Goal: Task Accomplishment & Management: Complete application form

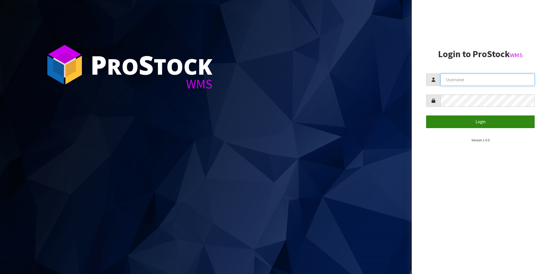
type input "DUTTNZ"
click at [456, 126] on button "Login" at bounding box center [480, 121] width 108 height 12
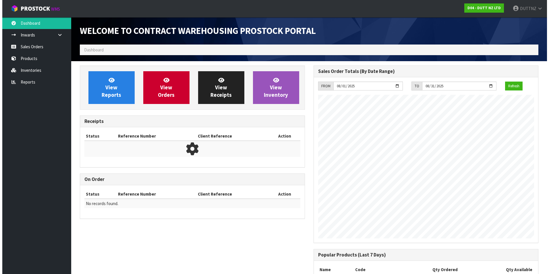
scroll to position [234, 233]
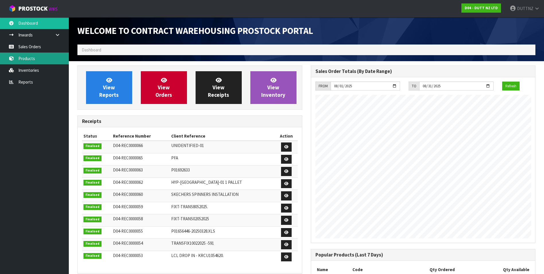
click at [37, 61] on link "Products" at bounding box center [34, 59] width 69 height 12
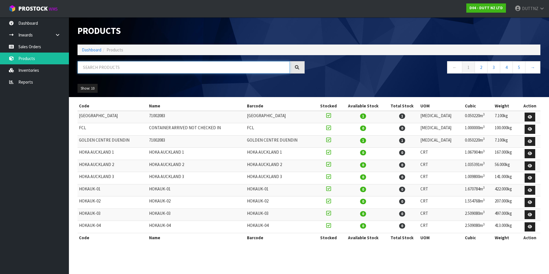
click at [133, 65] on input "text" at bounding box center [183, 67] width 212 height 12
click at [119, 65] on input "text" at bounding box center [183, 67] width 212 height 12
paste input "71001191"
type input "71001191"
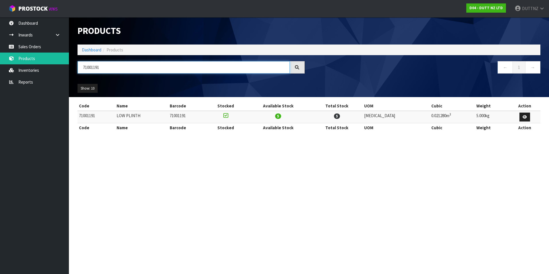
drag, startPoint x: 119, startPoint y: 73, endPoint x: 113, endPoint y: 69, distance: 6.7
click at [113, 69] on input "71001191" at bounding box center [183, 67] width 212 height 12
click at [31, 49] on link "Sales Orders" at bounding box center [34, 47] width 69 height 12
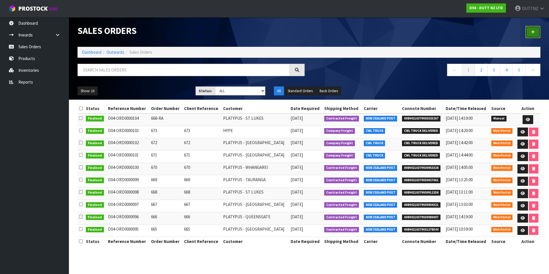
click at [530, 36] on link at bounding box center [532, 32] width 15 height 12
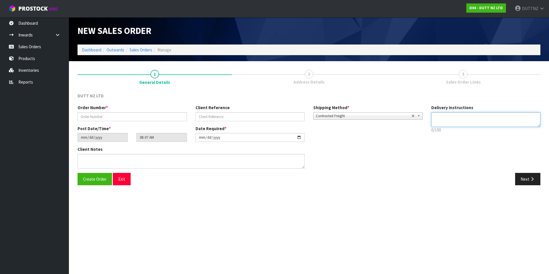
click at [453, 124] on textarea at bounding box center [485, 119] width 109 height 15
click at [481, 115] on textarea at bounding box center [485, 119] width 109 height 15
paste textarea "DECOPANEL [STREET_ADDRESS][PERSON_NAME]"
click at [435, 116] on textarea at bounding box center [485, 119] width 109 height 15
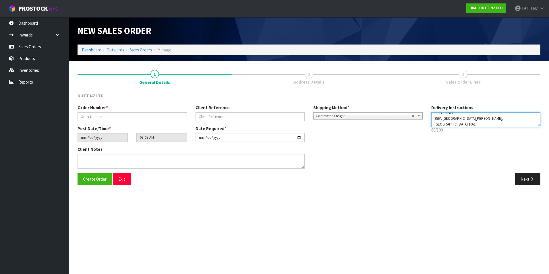
type textarea "DELIVER ASAP DECOPANEL 956A [GEOGRAPHIC_DATA][PERSON_NAME], [GEOGRAPHIC_DATA] 1…"
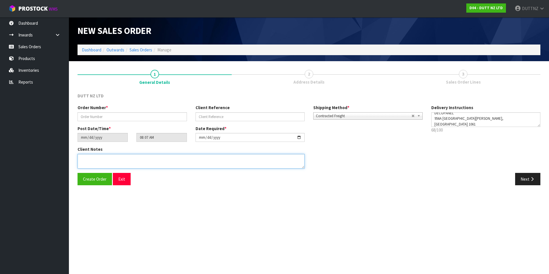
click at [162, 161] on textarea at bounding box center [190, 161] width 227 height 15
paste textarea "DECOPANEL [STREET_ADDRESS][PERSON_NAME]"
type textarea "DECOPANEL [STREET_ADDRESS][PERSON_NAME]"
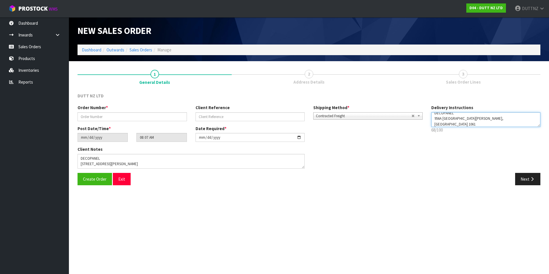
click at [516, 123] on textarea at bounding box center [485, 119] width 109 height 15
paste textarea "021 289 7375"
type textarea "DELIVER ASAP DECOPANEL 956A [GEOGRAPHIC_DATA][PERSON_NAME], [GEOGRAPHIC_DATA] 1…"
click at [497, 182] on div "Next" at bounding box center [427, 179] width 236 height 12
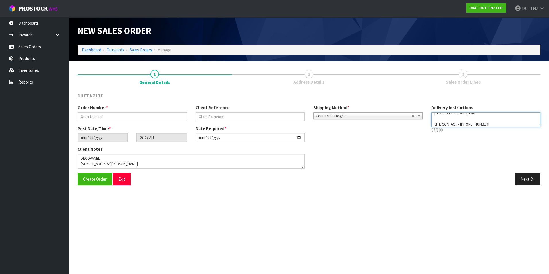
click at [486, 118] on textarea at bounding box center [485, 119] width 109 height 15
click at [448, 116] on textarea at bounding box center [485, 119] width 109 height 15
click at [461, 121] on textarea at bounding box center [485, 119] width 109 height 15
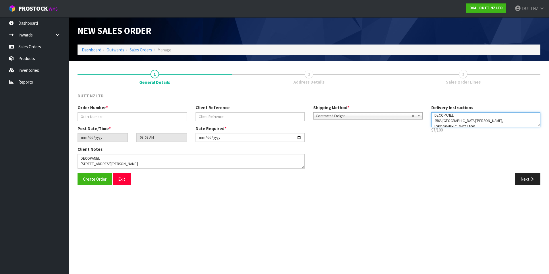
click at [461, 121] on textarea at bounding box center [485, 119] width 109 height 15
click at [475, 125] on textarea at bounding box center [485, 119] width 109 height 15
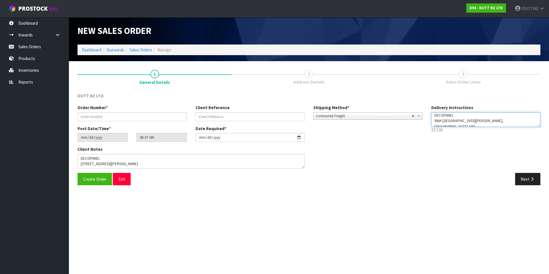
click at [475, 125] on textarea at bounding box center [485, 119] width 109 height 15
drag, startPoint x: 484, startPoint y: 124, endPoint x: 395, endPoint y: 120, distance: 88.7
click at [395, 120] on div "Order Number * Client Reference Shipping Method * Pickup Contracted Freight Con…" at bounding box center [308, 138] width 471 height 68
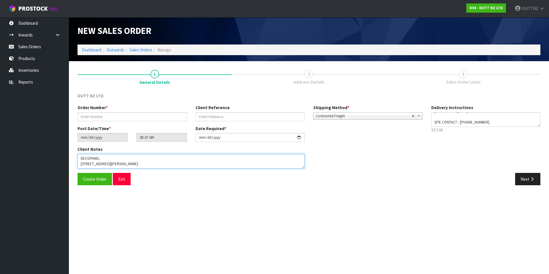
click at [94, 164] on textarea at bounding box center [190, 161] width 227 height 15
paste textarea "SITE CONTACT - [PHONE_NUMBER]"
click at [92, 160] on textarea at bounding box center [190, 161] width 227 height 15
type textarea "PLEASE DELIVER ASAP DECOPANEL [STREET_ADDRESS][PERSON_NAME] SITE CONTACT - [PHO…"
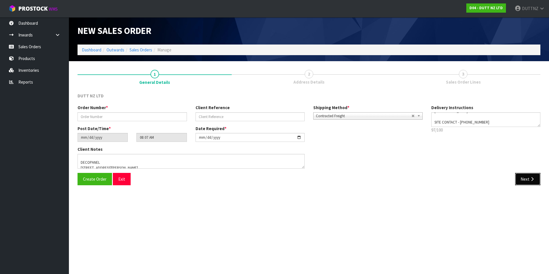
click at [524, 177] on button "Next" at bounding box center [527, 179] width 25 height 12
click at [127, 119] on input "text" at bounding box center [131, 116] width 109 height 9
type input "733"
click at [516, 178] on button "Next" at bounding box center [527, 179] width 25 height 12
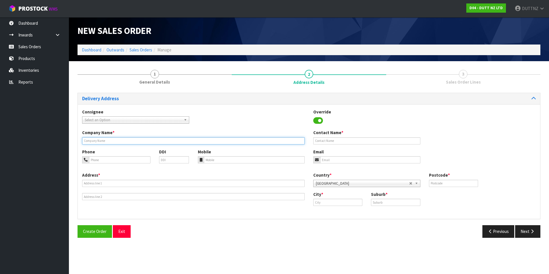
click at [109, 141] on input "text" at bounding box center [193, 140] width 222 height 7
type input "DECOPANEL"
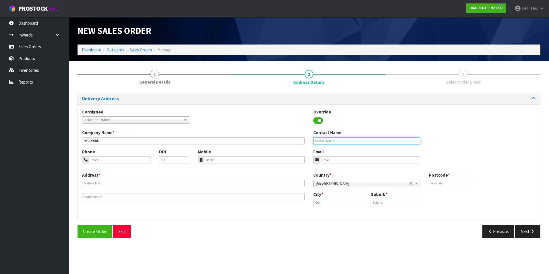
click at [379, 142] on input "text" at bounding box center [366, 140] width 107 height 7
type input "[PERSON_NAME]"
type input "[EMAIL_ADDRESS][DOMAIN_NAME]"
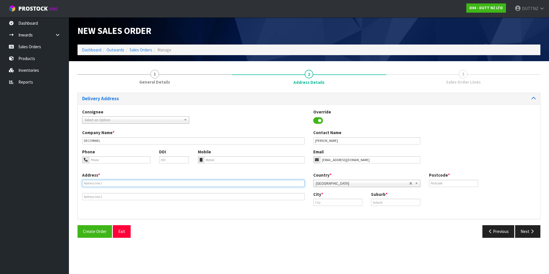
type input "SHOP 2"
type input "[STREET_ADDRESS]"
type input "1010"
type input "[GEOGRAPHIC_DATA]"
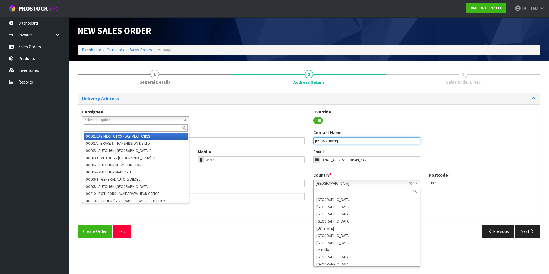
scroll to position [1072, 0]
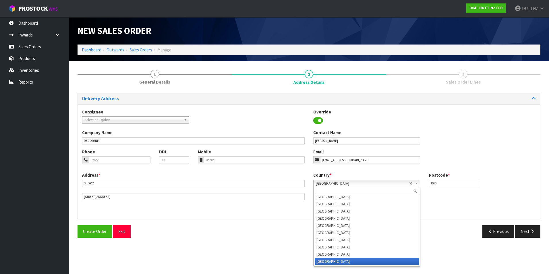
click at [217, 191] on div "Address * SHOP [STREET_ADDRESS]" at bounding box center [193, 186] width 231 height 28
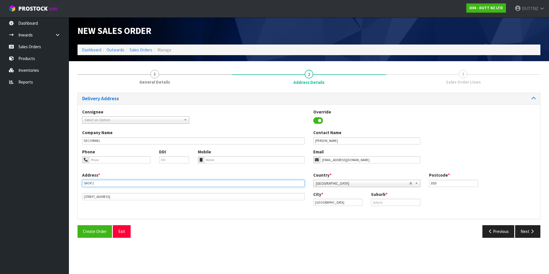
click at [214, 183] on input "SHOP 2" at bounding box center [193, 183] width 222 height 7
click at [110, 183] on input "SHOP 2" at bounding box center [193, 183] width 222 height 7
drag, startPoint x: 110, startPoint y: 183, endPoint x: 32, endPoint y: 177, distance: 78.6
click at [33, 177] on body "Toggle navigation ProStock WMS D04 - DUTT NZ LTD DUTTNZ Logout Dashboard Inward…" at bounding box center [274, 137] width 549 height 274
paste input "DECOPANEL [STREET_ADDRESS]"
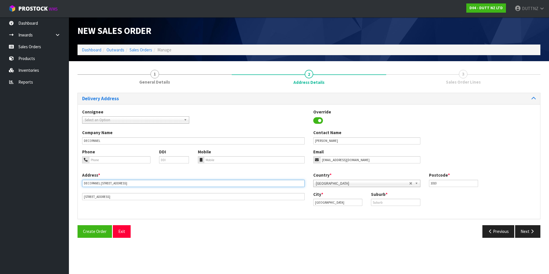
type input "DECOPANEL [STREET_ADDRESS]"
click at [111, 197] on input "[STREET_ADDRESS]" at bounding box center [193, 196] width 222 height 7
drag, startPoint x: 33, startPoint y: 186, endPoint x: 13, endPoint y: 183, distance: 20.3
click at [13, 184] on body "Toggle navigation ProStock WMS D04 - DUTT NZ LTD DUTTNZ Logout Dashboard Inward…" at bounding box center [274, 137] width 549 height 274
paste input "[PERSON_NAME], [GEOGRAPHIC_DATA] 1061"
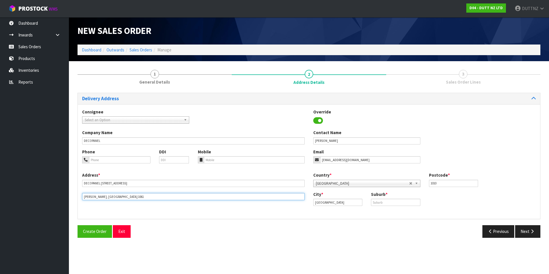
click at [104, 199] on input "[PERSON_NAME], [GEOGRAPHIC_DATA] 1061" at bounding box center [193, 196] width 222 height 7
type input "[PERSON_NAME], [GEOGRAPHIC_DATA] 1061"
drag, startPoint x: 333, startPoint y: 202, endPoint x: 221, endPoint y: 188, distance: 112.2
click at [222, 188] on div "Address * DECOPANEL [STREET_ADDRESS][PERSON_NAME] Country * [GEOGRAPHIC_DATA] […" at bounding box center [309, 193] width 462 height 42
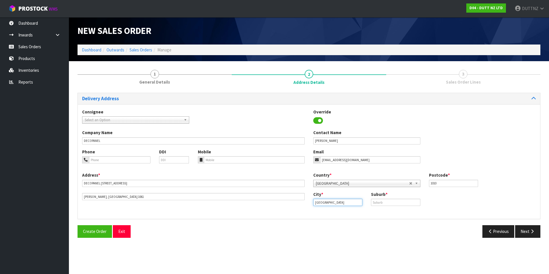
paste input "text"
type input "[GEOGRAPHIC_DATA]"
click at [390, 202] on input "text" at bounding box center [395, 202] width 49 height 7
paste input "[GEOGRAPHIC_DATA]"
type input "[GEOGRAPHIC_DATA]"
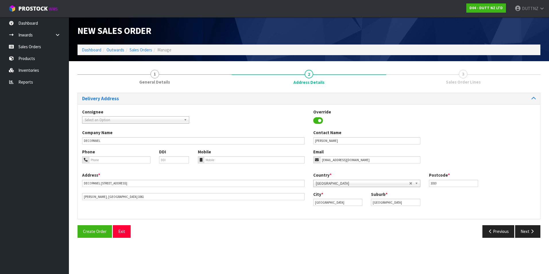
drag, startPoint x: 454, startPoint y: 189, endPoint x: 448, endPoint y: 186, distance: 6.4
click at [454, 189] on div "Country * [GEOGRAPHIC_DATA] [GEOGRAPHIC_DATA] [GEOGRAPHIC_DATA] [GEOGRAPHIC_DAT…" at bounding box center [424, 181] width 231 height 19
drag, startPoint x: 442, startPoint y: 183, endPoint x: 364, endPoint y: 180, distance: 77.8
click at [364, 180] on div "Country * [GEOGRAPHIC_DATA] [GEOGRAPHIC_DATA] [GEOGRAPHIC_DATA] [GEOGRAPHIC_DAT…" at bounding box center [424, 181] width 231 height 19
type input "1061"
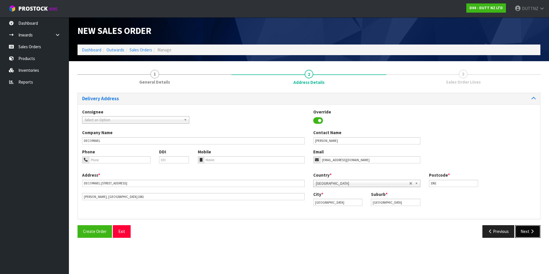
click at [527, 232] on button "Next" at bounding box center [527, 231] width 25 height 12
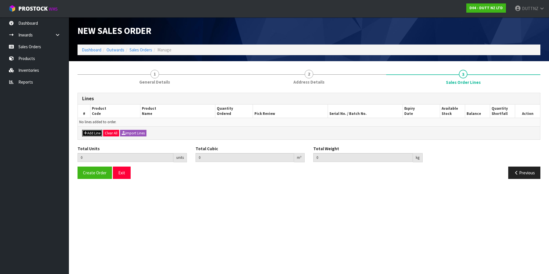
click at [87, 133] on button "Add Line" at bounding box center [92, 133] width 20 height 7
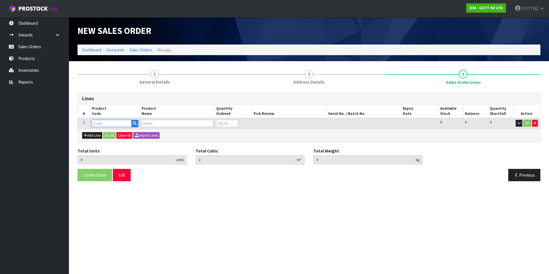
click at [99, 125] on input "text" at bounding box center [112, 123] width 40 height 7
type input "1"
click at [96, 121] on input "21002409" at bounding box center [112, 123] width 40 height 7
type input "71002409"
type input "0.000000"
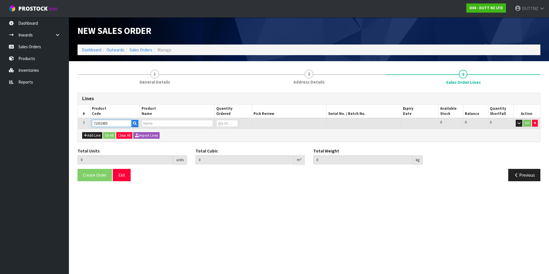
type input "0.000"
type input "3100X600MM THE FITTING ROOM IS MDF COVERED INCLUDING PAINT"
type input "0"
drag, startPoint x: 226, startPoint y: 122, endPoint x: 120, endPoint y: 118, distance: 106.3
click at [120, 118] on tr "1 71002409 3100X600MM THE FITTING ROOM IS MDF COVERED INCLUDING PAINT 0 CRT 72 …" at bounding box center [309, 123] width 462 height 11
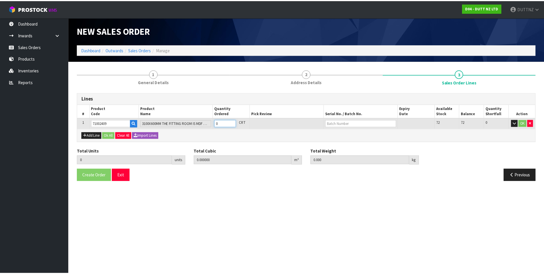
scroll to position [0, 0]
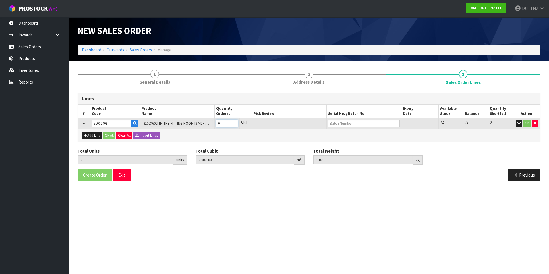
type input "7"
type input "3.200925"
type input "665"
type input "7"
type input "72"
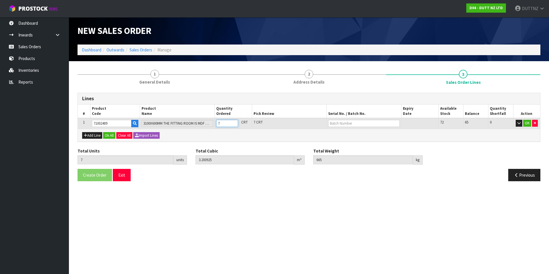
type input "32.9238"
type input "6840"
type input "72"
click at [528, 123] on button "OK" at bounding box center [527, 123] width 8 height 7
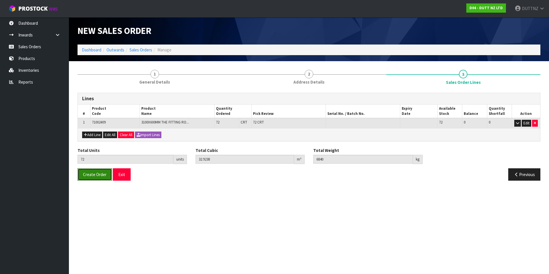
click at [100, 174] on span "Create Order" at bounding box center [95, 174] width 24 height 5
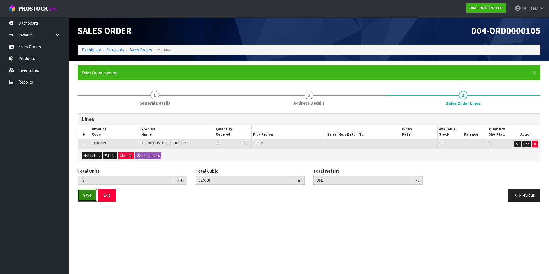
click at [92, 195] on button "Save" at bounding box center [87, 195] width 20 height 12
click at [111, 198] on button "Exit" at bounding box center [107, 195] width 18 height 12
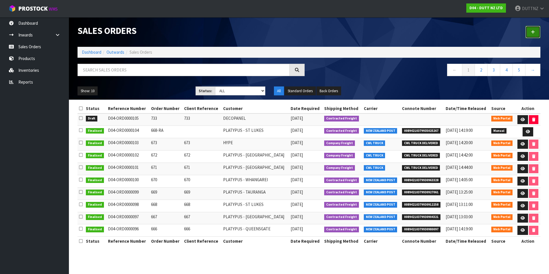
click at [537, 28] on link at bounding box center [532, 32] width 15 height 12
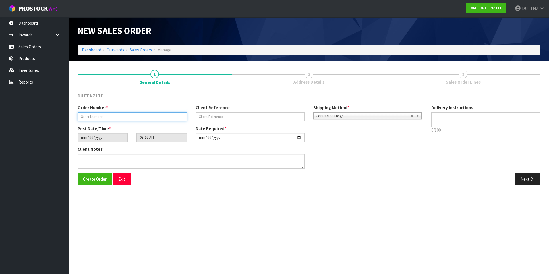
click at [144, 119] on input "text" at bounding box center [131, 116] width 109 height 9
type input "734"
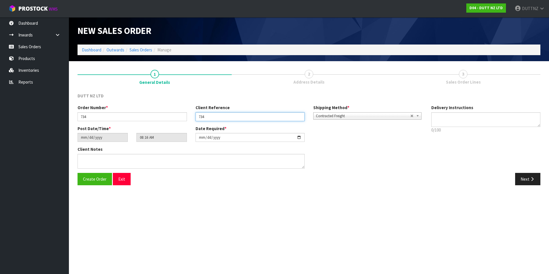
type input "734"
click at [478, 127] on p "0/100" at bounding box center [485, 130] width 109 height 6
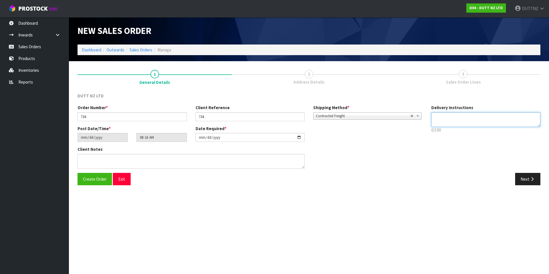
click at [473, 121] on textarea at bounding box center [485, 119] width 109 height 15
drag, startPoint x: 495, startPoint y: 120, endPoint x: 195, endPoint y: 95, distance: 300.3
click at [195, 95] on div "DUTT NZ LTD Order Number * 734 Client Reference 734 Shipping Method * Pickup Co…" at bounding box center [308, 141] width 463 height 97
type textarea "PLEASE PICK THEM FOR THIRD PART PICK UP ASAP"
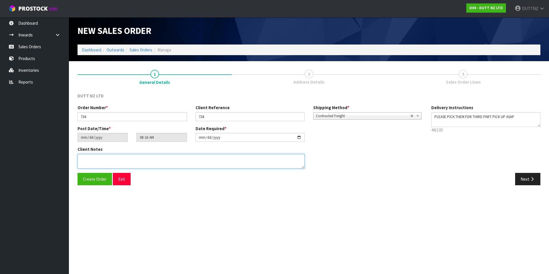
click at [141, 158] on textarea at bounding box center [190, 161] width 227 height 15
paste textarea "PLEASE PICK THEM FOR THIRD PART PICK UP ASAP"
click at [119, 162] on textarea at bounding box center [190, 161] width 227 height 15
paste textarea "0212897375"
type textarea "PLEASE PICK THEM FOR THIRD PART PICK UP ASAP CONTACT - [PERSON_NAME]- [PHONE_NU…"
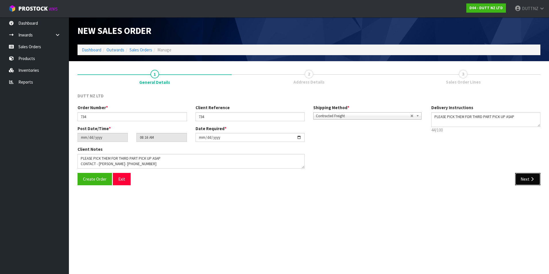
click at [534, 177] on icon "button" at bounding box center [531, 179] width 5 height 4
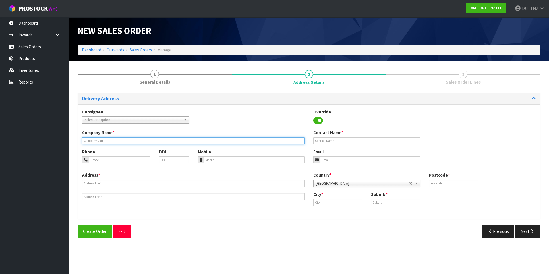
click at [117, 138] on input "text" at bounding box center [193, 140] width 222 height 7
click at [128, 142] on input "text" at bounding box center [193, 140] width 222 height 7
type input "NL"
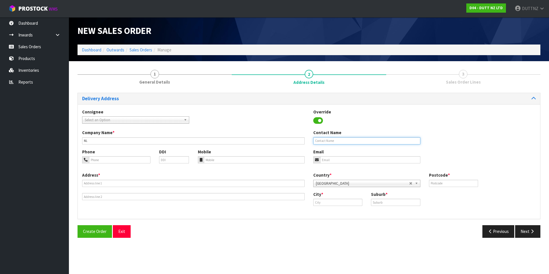
click at [366, 141] on input "text" at bounding box center [366, 140] width 107 height 7
type input "[PERSON_NAME]"
type input "[EMAIL_ADDRESS][DOMAIN_NAME]"
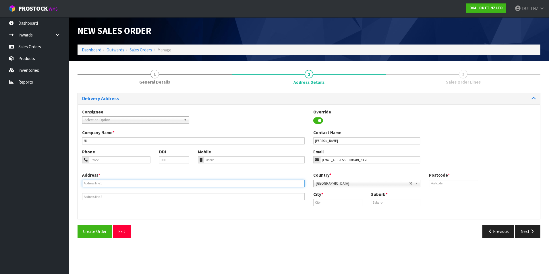
type input "SHOP 2"
type input "[STREET_ADDRESS]"
type input "1010"
click at [126, 183] on input "SHOP 2" at bounding box center [193, 183] width 222 height 7
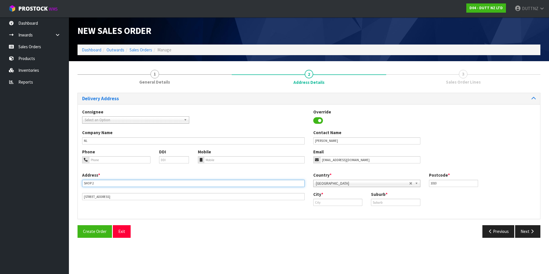
click at [126, 183] on input "SHOP 2" at bounding box center [193, 183] width 222 height 7
type input "CWL PICK UP BY THIRD PARTY"
drag, startPoint x: 137, startPoint y: 197, endPoint x: 39, endPoint y: 197, distance: 98.7
click at [39, 197] on body "Toggle navigation ProStock WMS D04 - DUTT NZ LTD DUTTNZ Logout Dashboard Inward…" at bounding box center [274, 137] width 549 height 274
click at [343, 201] on input "text" at bounding box center [337, 202] width 49 height 7
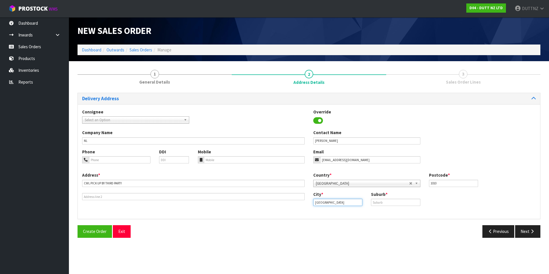
type input "[GEOGRAPHIC_DATA]"
click at [392, 204] on input "text" at bounding box center [395, 202] width 49 height 7
paste input "[GEOGRAPHIC_DATA]"
type input "[GEOGRAPHIC_DATA]"
drag, startPoint x: 448, startPoint y: 184, endPoint x: 413, endPoint y: 180, distance: 35.5
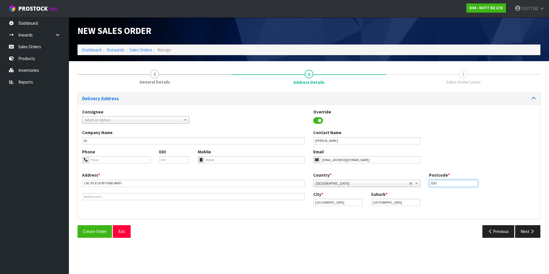
click at [413, 180] on div "Country * [GEOGRAPHIC_DATA] [GEOGRAPHIC_DATA] [GEOGRAPHIC_DATA] [GEOGRAPHIC_DAT…" at bounding box center [424, 181] width 231 height 19
click at [458, 157] on div "Phone DDI Mobile Email [EMAIL_ADDRESS][DOMAIN_NAME]" at bounding box center [309, 160] width 462 height 23
click at [528, 231] on button "Next" at bounding box center [527, 231] width 25 height 12
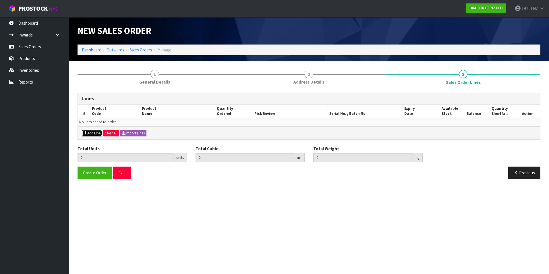
click at [91, 133] on button "Add Line" at bounding box center [92, 133] width 20 height 7
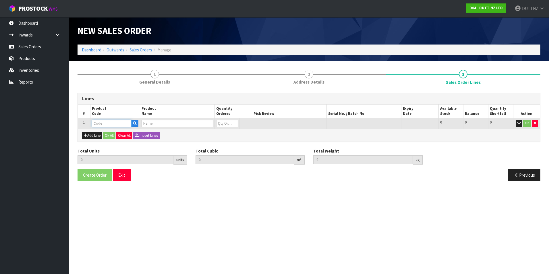
click at [99, 125] on input "text" at bounding box center [112, 123] width 40 height 7
paste input "1718379"
type input "1718379"
click at [104, 125] on input "text" at bounding box center [112, 123] width 40 height 7
paste input "71002313"
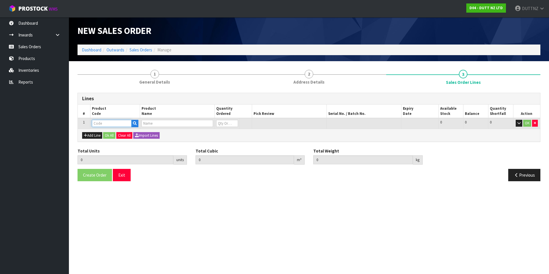
type input "71002313"
type input "0.000000"
type input "0.000"
type input "FLOOR RAIL - CURVED 1775MM HIGH REFER A503"
type input "0"
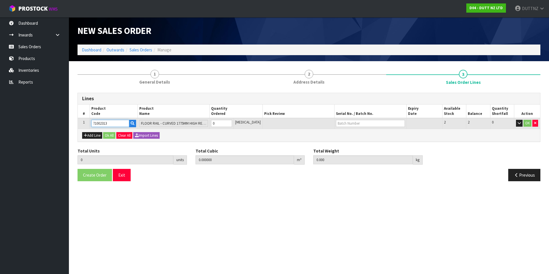
type input "71002313"
drag, startPoint x: 229, startPoint y: 125, endPoint x: 150, endPoint y: 115, distance: 79.8
click at [150, 115] on table "# Product Code Product Name Quantity Ordered Pick Review Serial No. / Batch No.…" at bounding box center [309, 116] width 462 height 24
type input "2"
type input "0.33984"
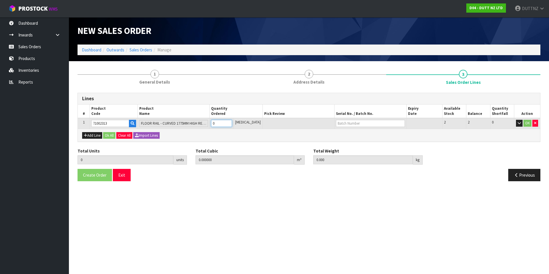
type input "40"
type input "2"
click at [528, 125] on button "OK" at bounding box center [527, 123] width 8 height 7
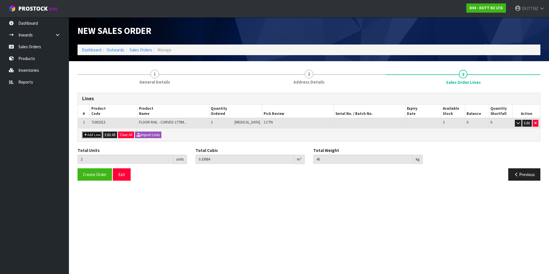
click at [94, 135] on button "Add Line" at bounding box center [92, 134] width 20 height 7
type input "0"
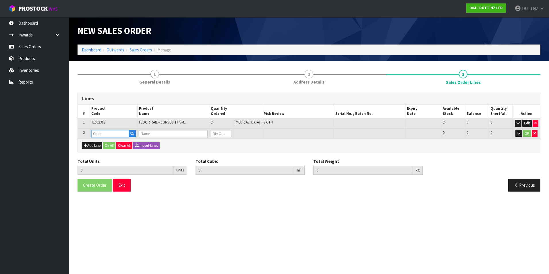
click at [97, 133] on input "text" at bounding box center [110, 133] width 38 height 7
paste input "71002304"
type input "71002304"
type input "2"
type input "0.33984"
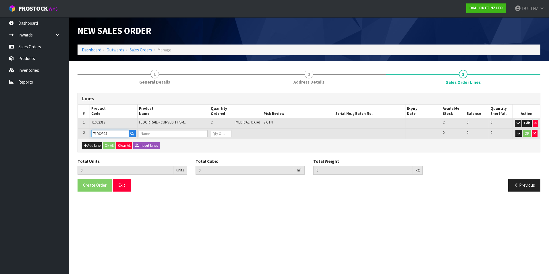
type input "40"
type input "BRUSHED STEEL TREATMENT"
type input "0"
type input "71002304"
drag, startPoint x: 222, startPoint y: 133, endPoint x: 143, endPoint y: 125, distance: 79.9
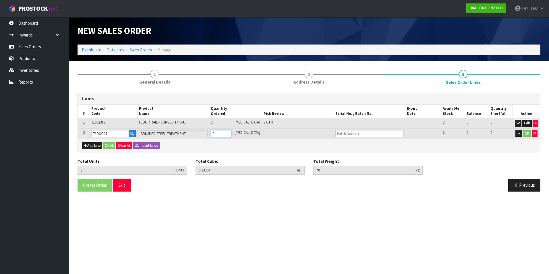
click at [143, 125] on table "# Product Code Product Name Quantity Ordered Pick Review Serial No. / Batch No.…" at bounding box center [309, 121] width 462 height 34
type input "4"
type input "0.50616"
type input "66"
type input "2"
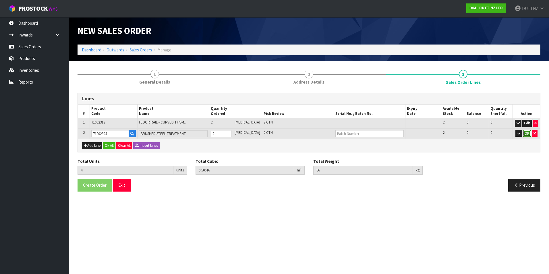
click at [527, 135] on button "OK" at bounding box center [527, 133] width 8 height 7
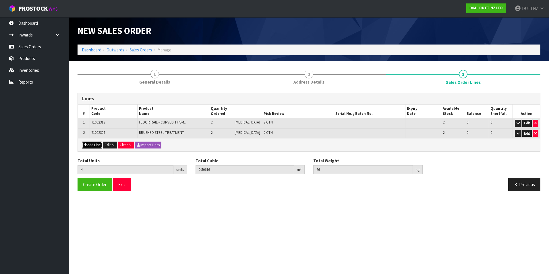
click at [88, 146] on button "Add Line" at bounding box center [92, 144] width 20 height 7
type input "0"
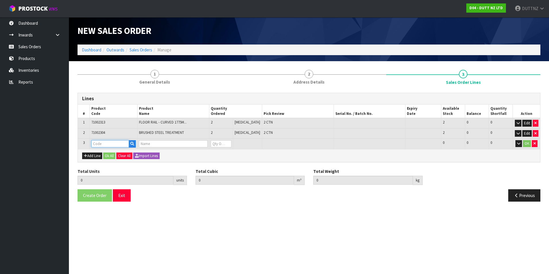
click at [102, 145] on input "text" at bounding box center [110, 143] width 38 height 7
paste input "71002306"
type input "71002306"
type input "4"
type input "0.50616"
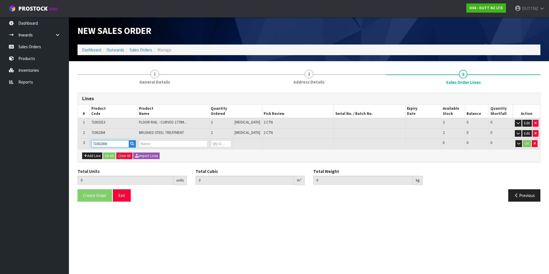
type input "66"
type input "BRUSHED STEEL TREATMENT, WITH NANO ANTI-FINGERPRINT TREATMENT ON THE SURFACE"
type input "0"
type input "71002306"
drag, startPoint x: 221, startPoint y: 143, endPoint x: 150, endPoint y: 139, distance: 71.0
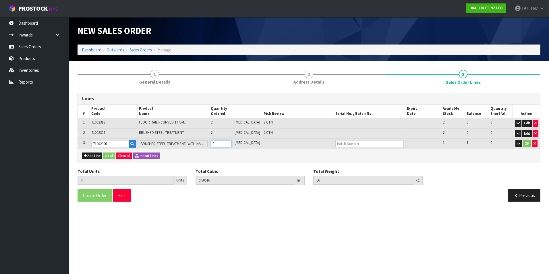
click at [150, 139] on tr "3 71002306 BRUSHED STEEL TREATMENT, WITH NANO ANTI-FINGERPRINT TREATMENT ON THE…" at bounding box center [309, 143] width 462 height 11
type input "5"
type input "0.56097"
type input "76"
type input "1"
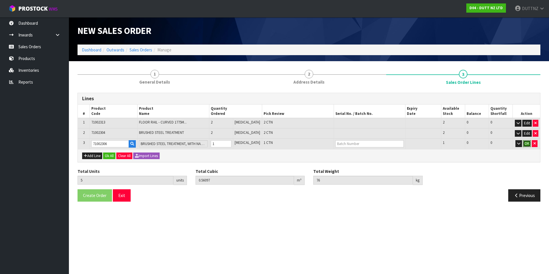
drag, startPoint x: 526, startPoint y: 143, endPoint x: 523, endPoint y: 149, distance: 6.2
click at [527, 143] on button "OK" at bounding box center [527, 143] width 8 height 7
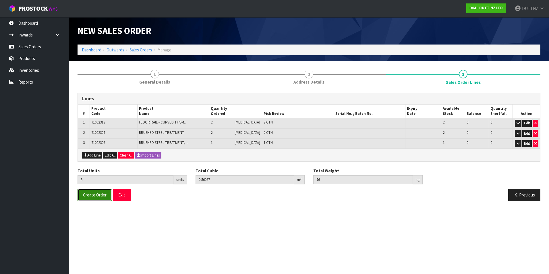
click at [96, 196] on span "Create Order" at bounding box center [95, 194] width 24 height 5
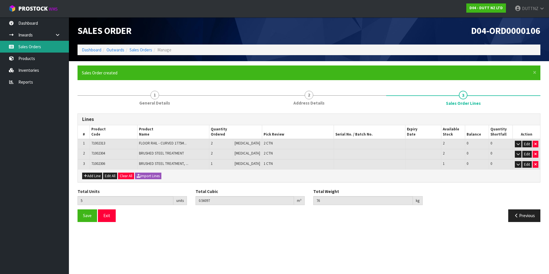
click at [44, 45] on link "Sales Orders" at bounding box center [34, 47] width 69 height 12
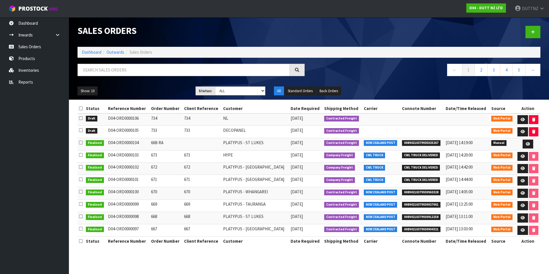
click at [129, 121] on td "D04-ORD0000106" at bounding box center [127, 119] width 43 height 12
drag, startPoint x: 129, startPoint y: 121, endPoint x: 108, endPoint y: 119, distance: 21.0
click at [108, 119] on td "D04-ORD0000106" at bounding box center [127, 119] width 43 height 12
drag, startPoint x: 108, startPoint y: 119, endPoint x: 140, endPoint y: 118, distance: 31.9
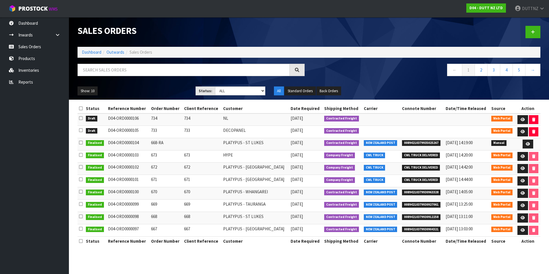
click at [140, 118] on td "D04-ORD0000106" at bounding box center [127, 119] width 43 height 12
copy td "D04-ORD0000106"
click at [123, 132] on td "D04-ORD0000105" at bounding box center [127, 132] width 43 height 12
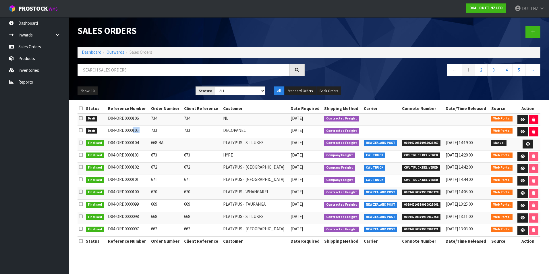
copy tr "D04-ORD0000105"
click at [116, 132] on td "D04-ORD0000105" at bounding box center [127, 132] width 43 height 12
click at [137, 140] on td "D04-ORD0000104" at bounding box center [127, 144] width 43 height 12
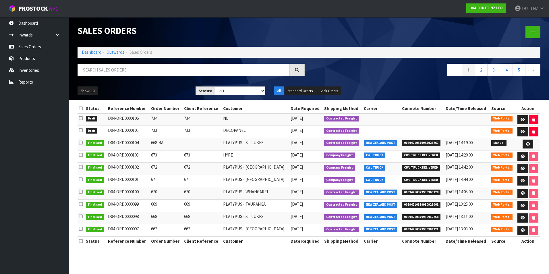
click at [134, 133] on td "D04-ORD0000105" at bounding box center [127, 132] width 43 height 12
copy tr "D04-ORD0000105"
click at [257, 131] on td "DECOPANEL" at bounding box center [255, 132] width 67 height 12
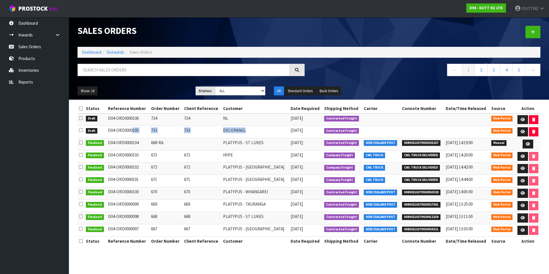
drag, startPoint x: 257, startPoint y: 131, endPoint x: 110, endPoint y: 132, distance: 146.6
click at [110, 132] on tr "Draft D04-ORD0000105 733 733 DECOPANEL [DATE] Contracted Freight Web Portal" at bounding box center [308, 132] width 463 height 12
copy tr "D04-ORD0000105 733 733 DECOPANEL"
click at [257, 127] on td "DECOPANEL" at bounding box center [255, 132] width 67 height 12
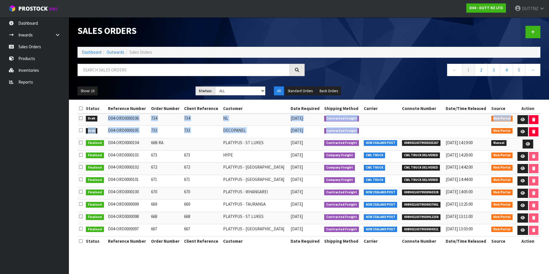
drag, startPoint x: 104, startPoint y: 116, endPoint x: 424, endPoint y: 128, distance: 321.0
click at [424, 128] on tbody "Draft D04-ORD0000106 734 734 NL [DATE] Contracted Freight Web Portal Draft D04-…" at bounding box center [308, 174] width 463 height 123
click at [424, 128] on td at bounding box center [421, 132] width 43 height 12
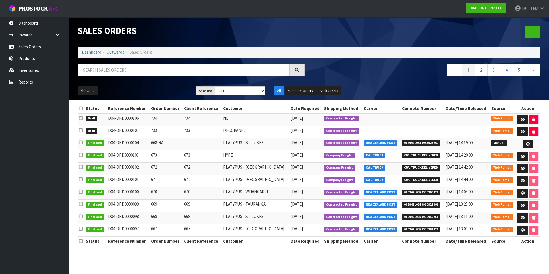
drag, startPoint x: 105, startPoint y: 130, endPoint x: 311, endPoint y: 134, distance: 205.8
click at [311, 134] on tr "Draft D04-ORD0000105 733 733 DECOPANEL [DATE] Contracted Freight Web Portal" at bounding box center [308, 132] width 463 height 12
drag, startPoint x: 105, startPoint y: 119, endPoint x: 242, endPoint y: 119, distance: 136.9
click at [242, 119] on tr "Draft D04-ORD0000106 734 734 NL [DATE] Contracted Freight Web Portal" at bounding box center [308, 119] width 463 height 12
click at [246, 116] on td "NL" at bounding box center [255, 119] width 67 height 12
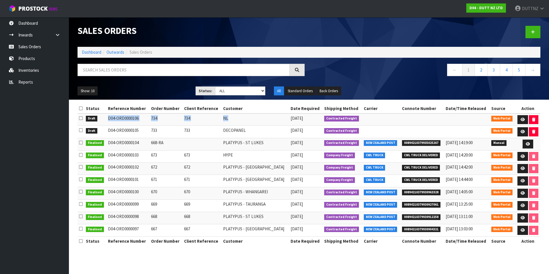
click at [249, 122] on td "NL" at bounding box center [255, 119] width 67 height 12
click at [213, 124] on td "734" at bounding box center [202, 119] width 39 height 12
click at [199, 122] on td "734" at bounding box center [202, 119] width 39 height 12
click at [29, 49] on link "Sales Orders" at bounding box center [34, 47] width 69 height 12
click at [28, 60] on link "Products" at bounding box center [34, 59] width 69 height 12
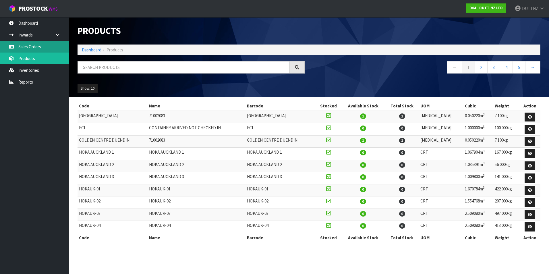
click at [34, 47] on link "Sales Orders" at bounding box center [34, 47] width 69 height 12
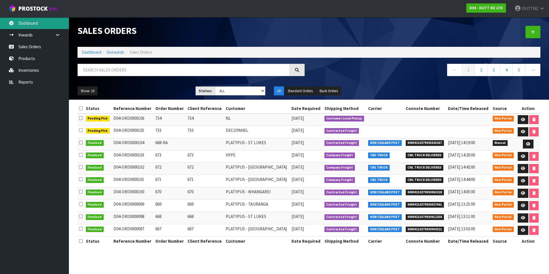
click at [39, 21] on link "Dashboard" at bounding box center [34, 23] width 69 height 12
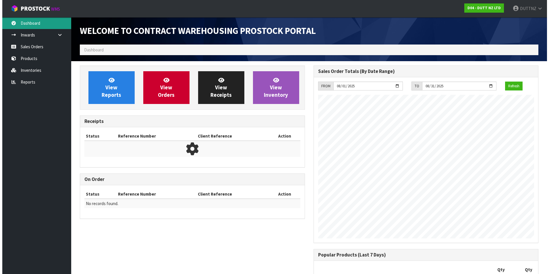
scroll to position [275, 233]
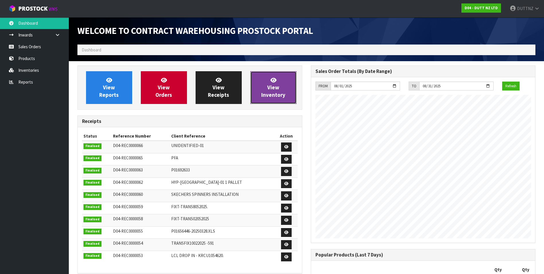
click at [271, 79] on icon at bounding box center [274, 79] width 6 height 5
